Goal: Browse casually: Explore the website without a specific task or goal

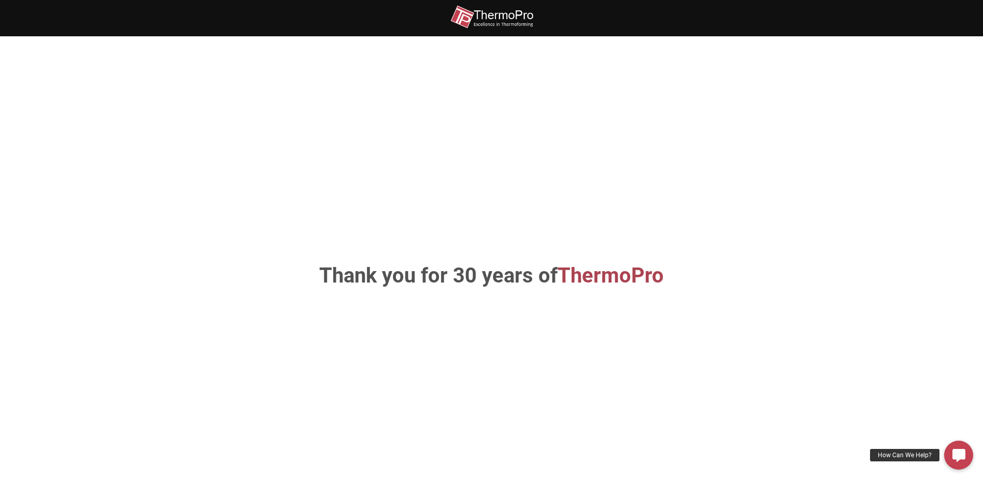
click at [517, 19] on img at bounding box center [491, 16] width 83 height 23
click at [899, 451] on div "How Can We Help?" at bounding box center [904, 455] width 69 height 12
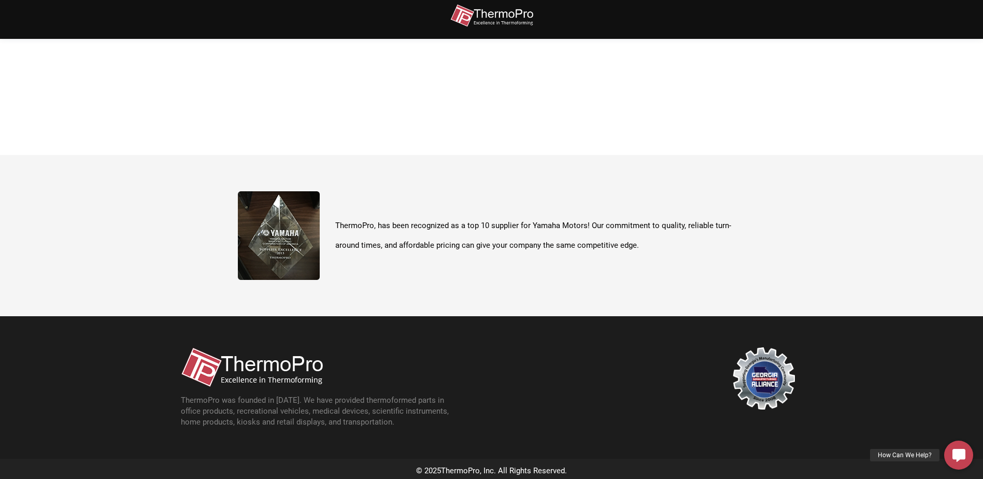
scroll to position [367, 0]
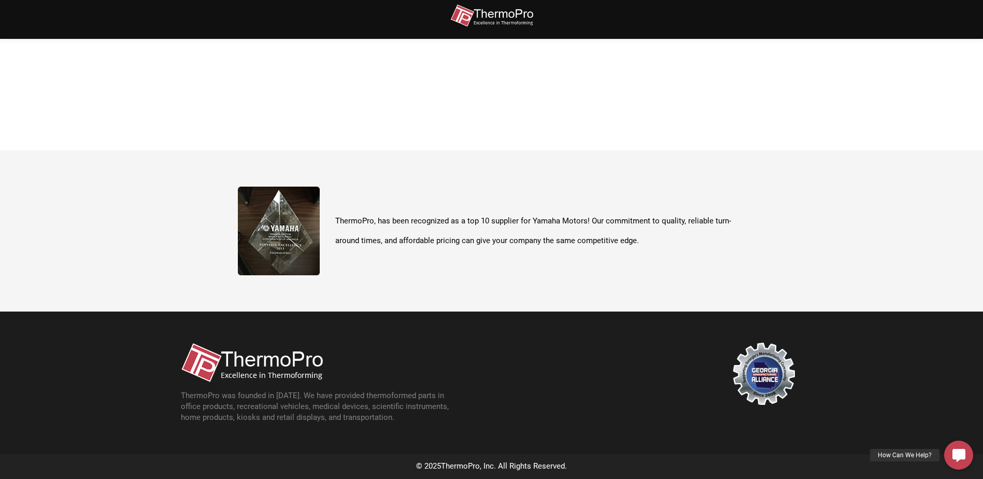
click at [285, 374] on img at bounding box center [252, 363] width 142 height 40
click at [285, 361] on img at bounding box center [252, 363] width 142 height 40
click at [279, 224] on img at bounding box center [279, 231] width 82 height 89
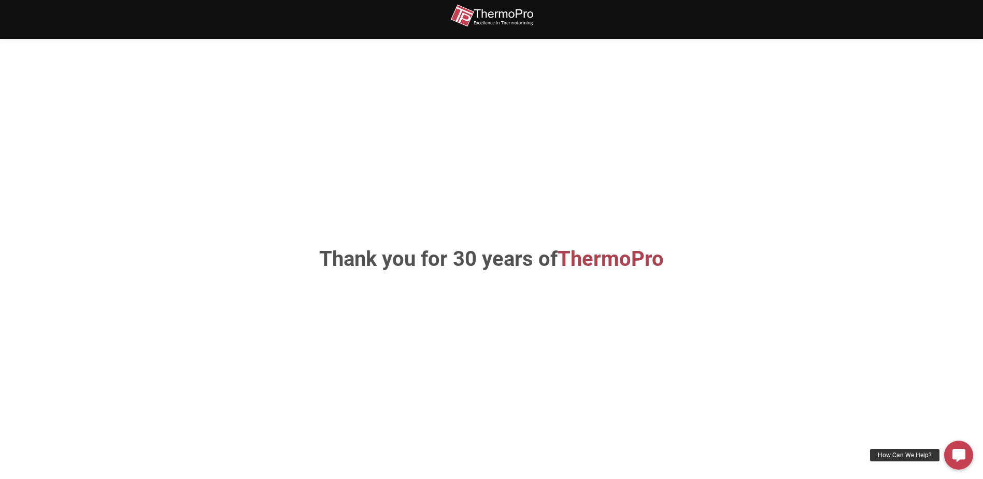
scroll to position [0, 0]
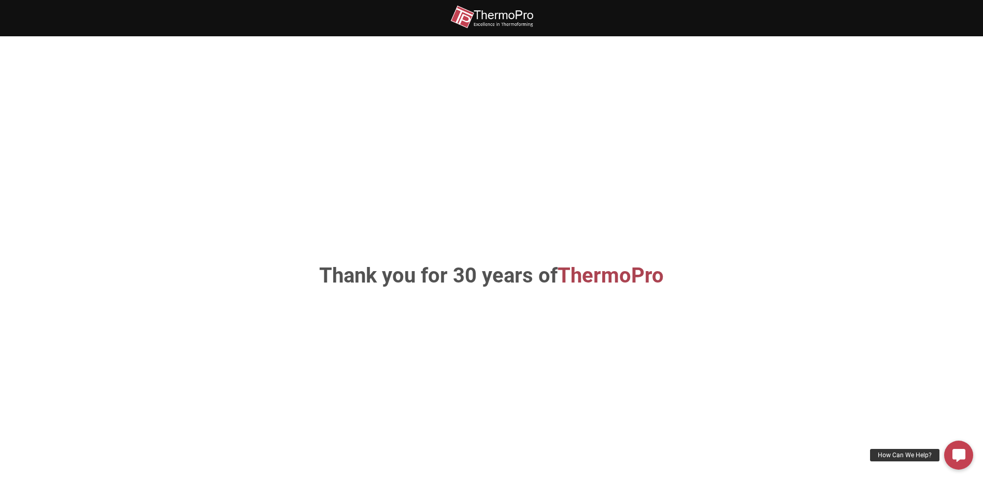
drag, startPoint x: 425, startPoint y: 126, endPoint x: 729, endPoint y: 67, distance: 309.3
click at [729, 67] on div "Thank you for 30 years of ThermoPro" at bounding box center [491, 275] width 591 height 417
